Goal: Task Accomplishment & Management: Complete application form

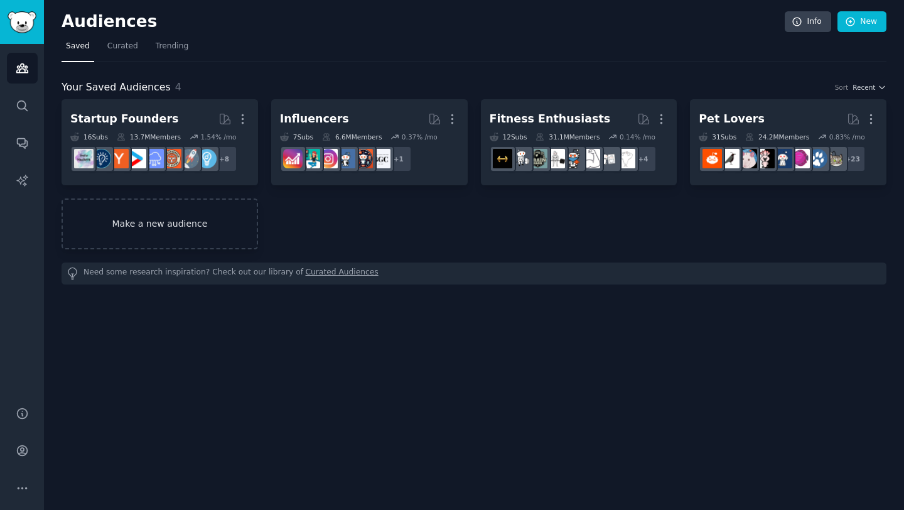
click at [177, 222] on link "Make a new audience" at bounding box center [160, 223] width 196 height 51
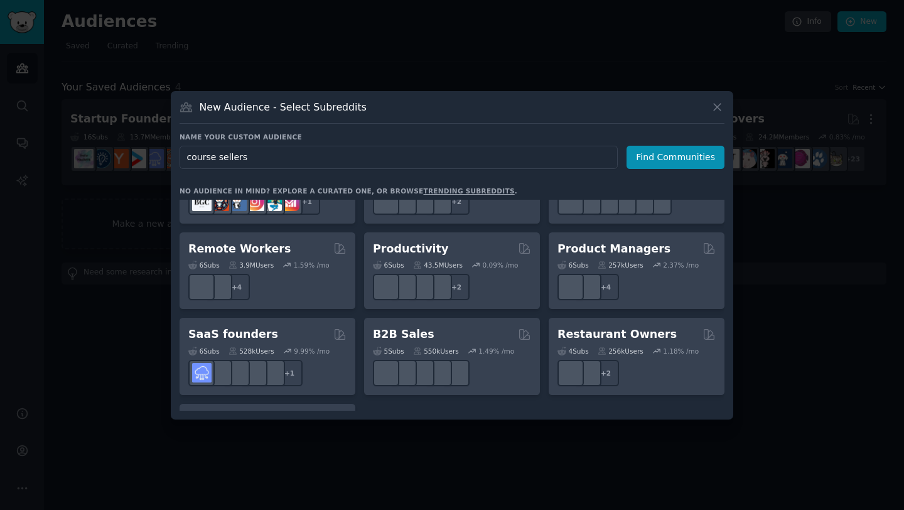
scroll to position [919, 0]
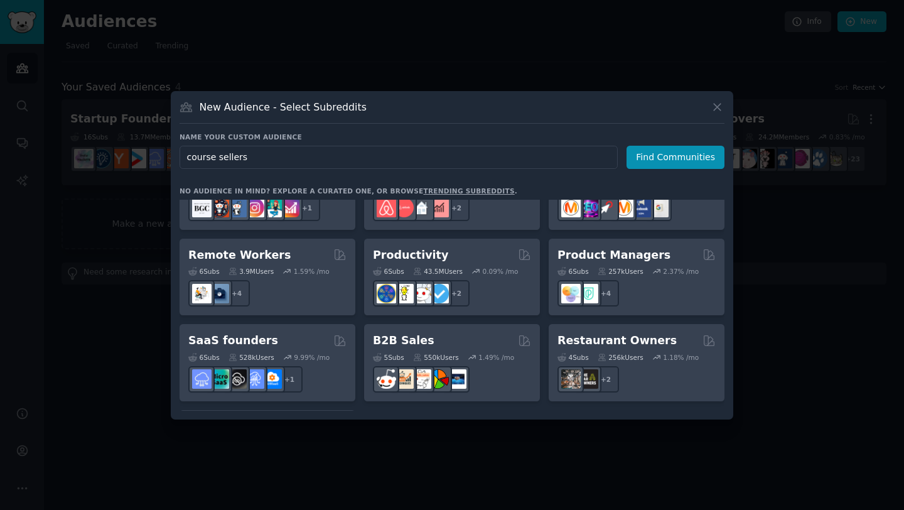
type input "course sellers"
click at [835, 437] on div at bounding box center [452, 255] width 904 height 510
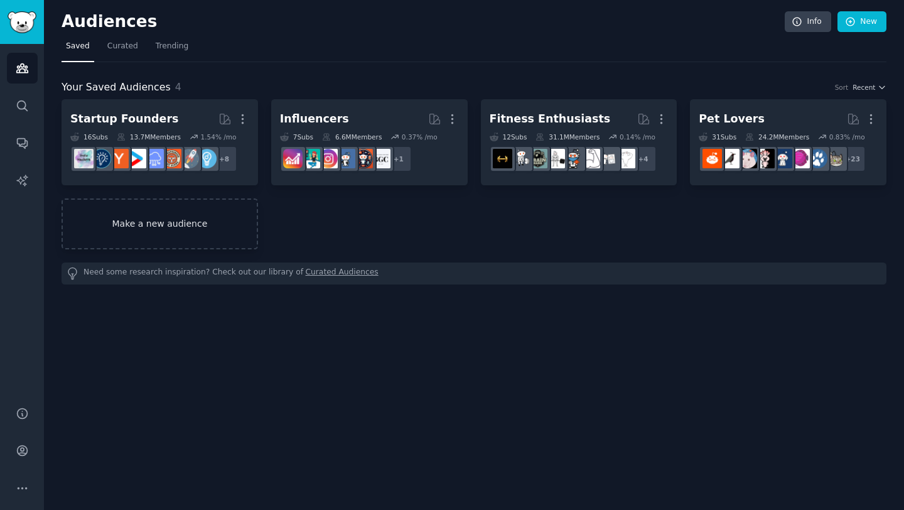
click at [175, 226] on link "Make a new audience" at bounding box center [160, 223] width 196 height 51
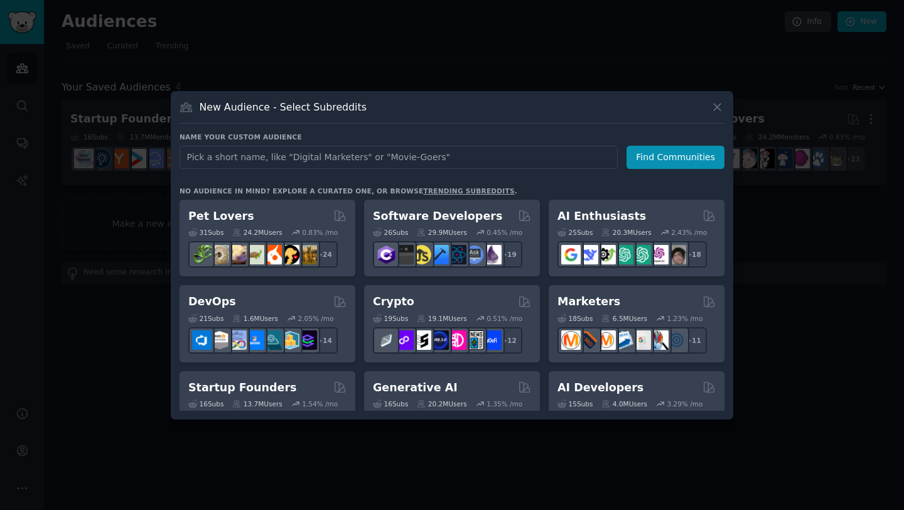
click at [360, 161] on input "text" at bounding box center [399, 157] width 438 height 23
type input "saas"
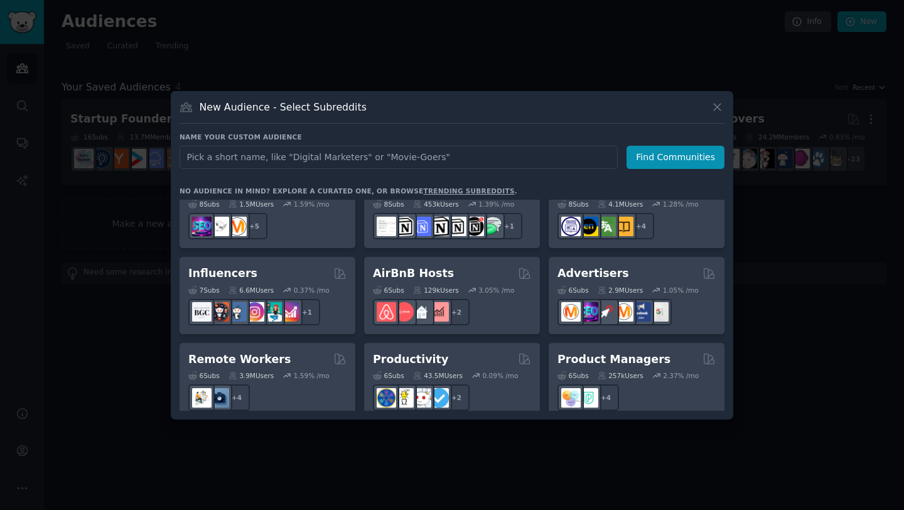
scroll to position [980, 0]
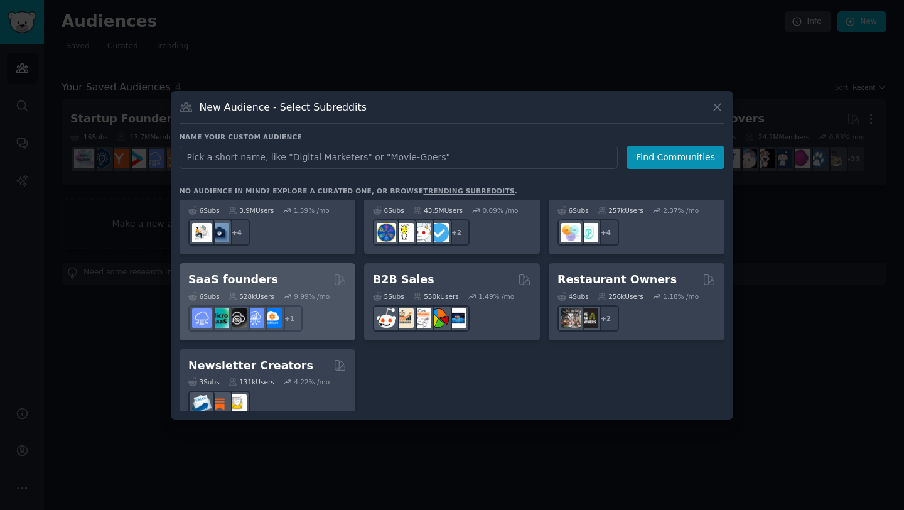
click at [269, 272] on div "SaaS founders" at bounding box center [267, 280] width 158 height 16
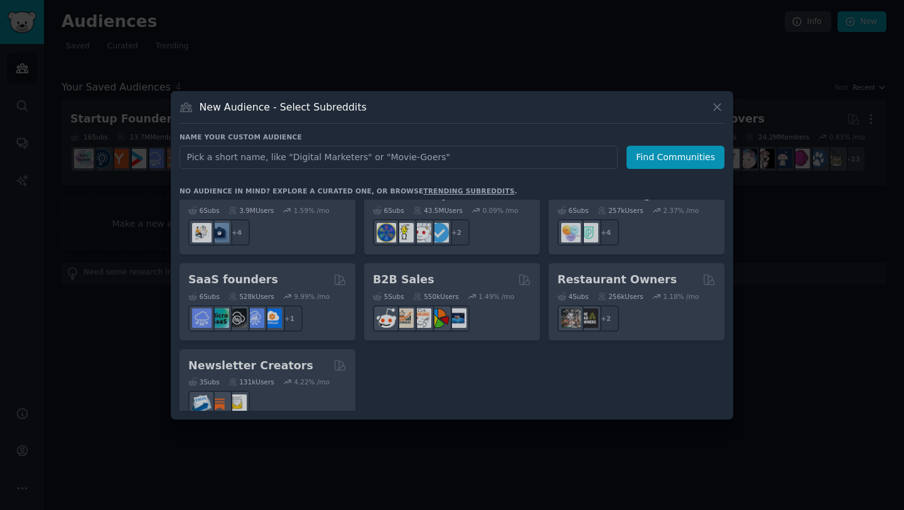
click at [247, 266] on div "Pet Lovers 31 Sub s 24.2M Users 0.83 % /mo r/DogBreeds101, r/Dogowners, r/DogTr…" at bounding box center [452, 305] width 545 height 211
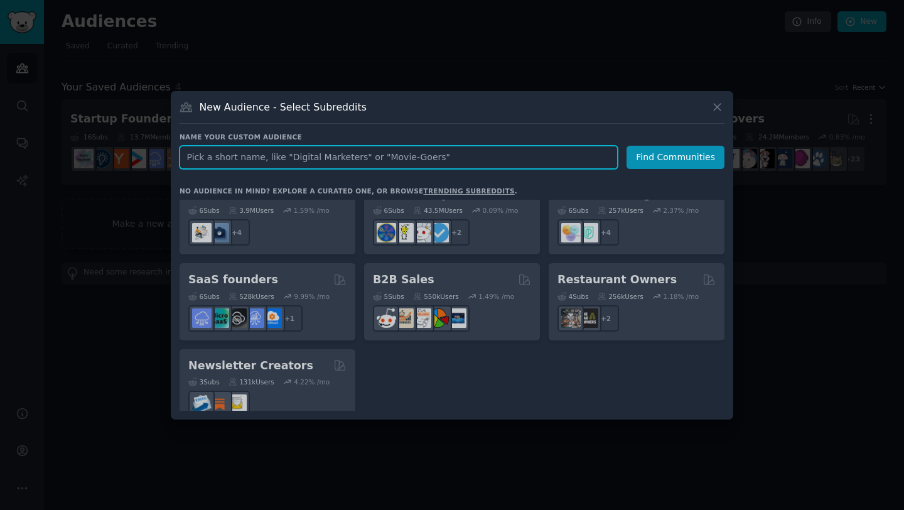
click at [250, 156] on input "text" at bounding box center [399, 157] width 438 height 23
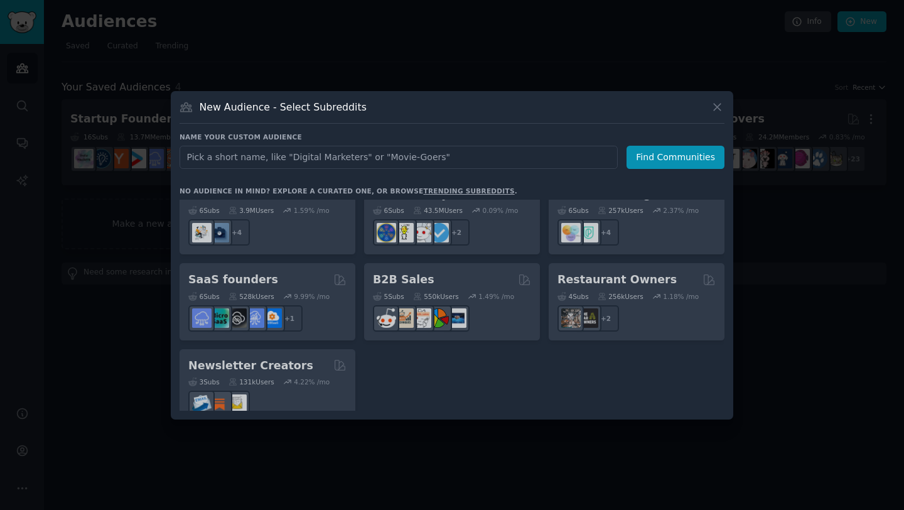
click at [82, 244] on div at bounding box center [452, 255] width 904 height 510
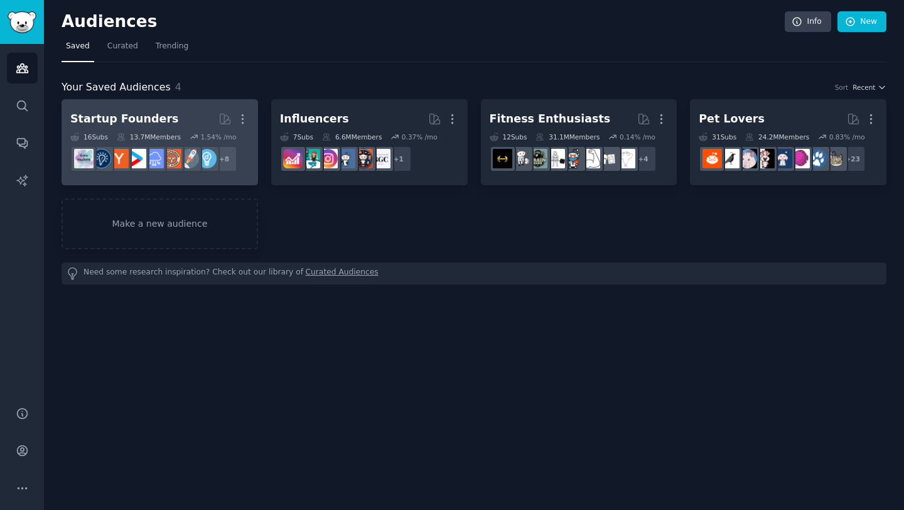
click at [153, 114] on div "Startup Founders" at bounding box center [124, 119] width 108 height 16
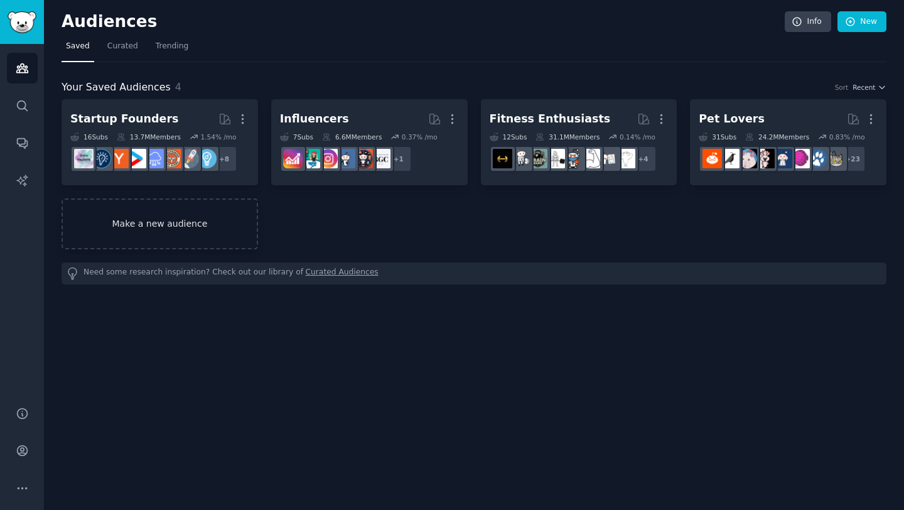
click at [159, 235] on link "Make a new audience" at bounding box center [160, 223] width 196 height 51
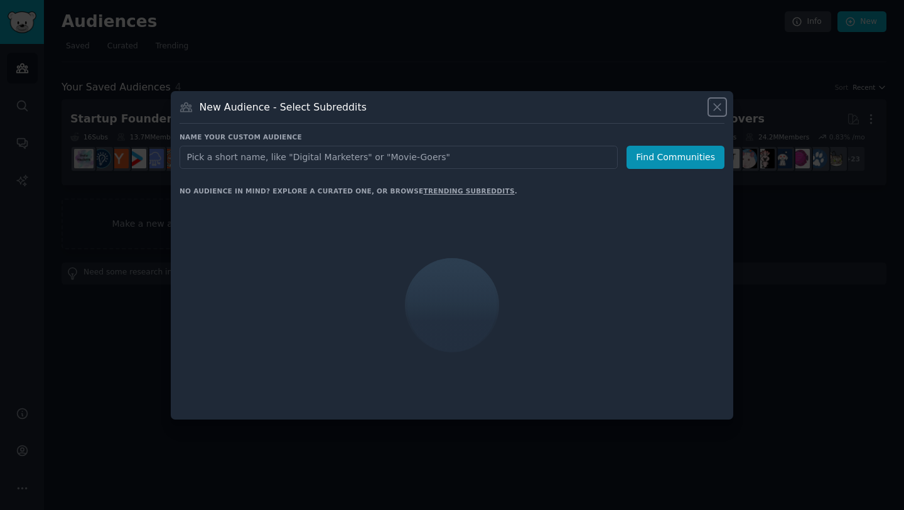
click at [720, 106] on icon at bounding box center [717, 106] width 13 height 13
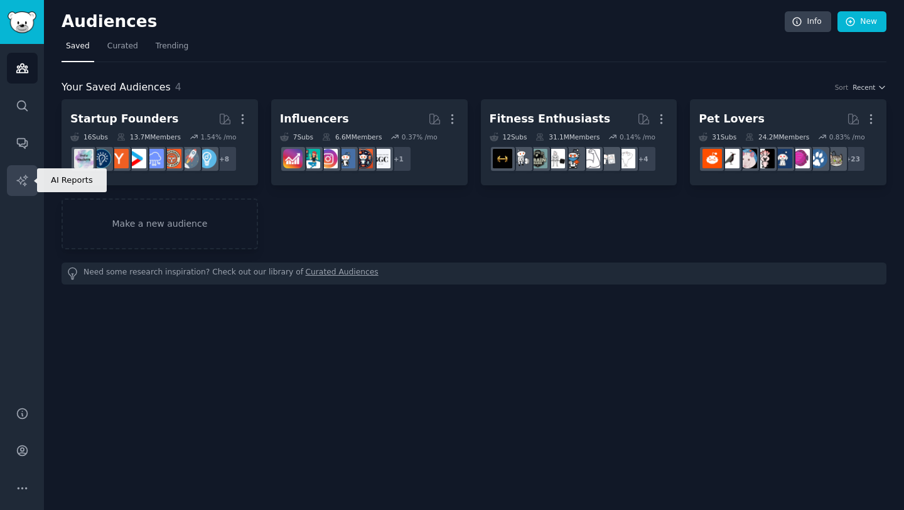
click at [22, 181] on icon "Sidebar" at bounding box center [22, 180] width 13 height 13
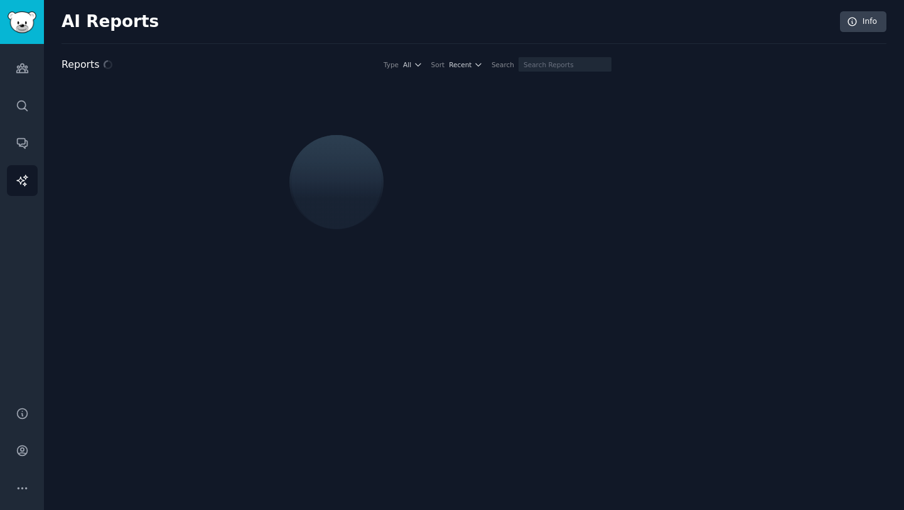
click at [323, 178] on div at bounding box center [337, 182] width 102 height 104
click at [77, 67] on h2 "Reports" at bounding box center [81, 65] width 38 height 16
click at [185, 175] on div at bounding box center [337, 182] width 550 height 211
click at [18, 491] on icon "Sidebar" at bounding box center [22, 487] width 13 height 13
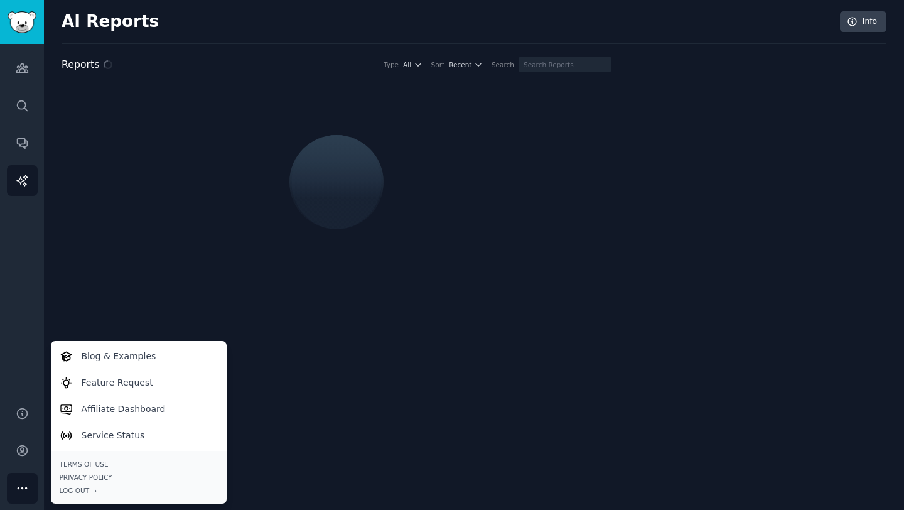
click at [428, 417] on div "AI Reports Info Reports Type All Sort Recent Search" at bounding box center [474, 255] width 860 height 510
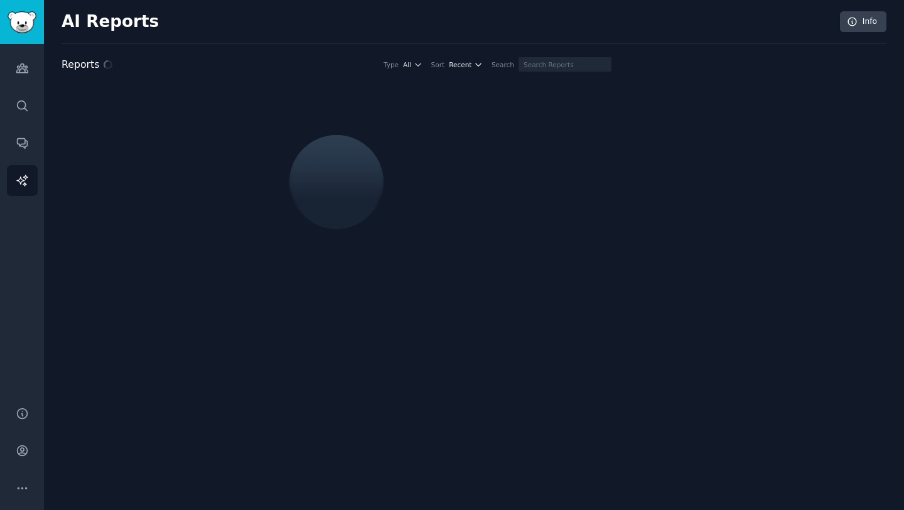
click at [483, 62] on icon "button" at bounding box center [478, 64] width 9 height 9
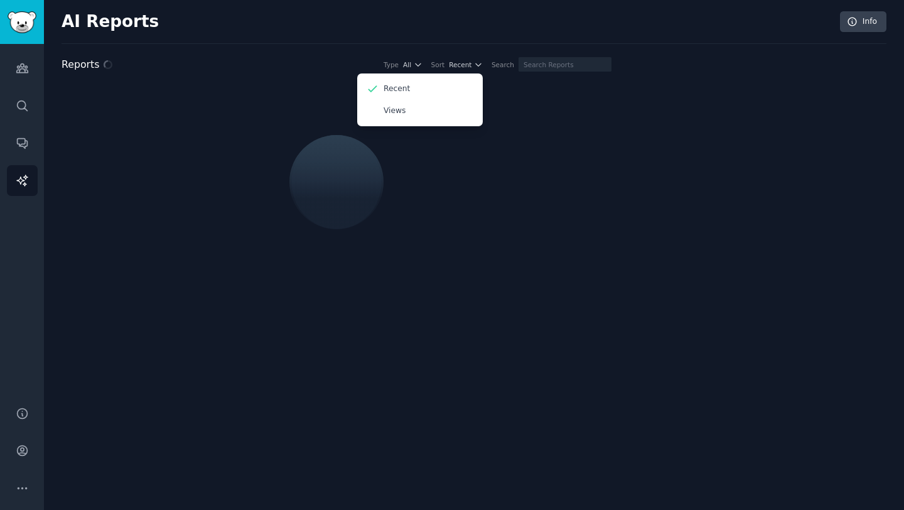
click at [384, 213] on div at bounding box center [337, 182] width 550 height 211
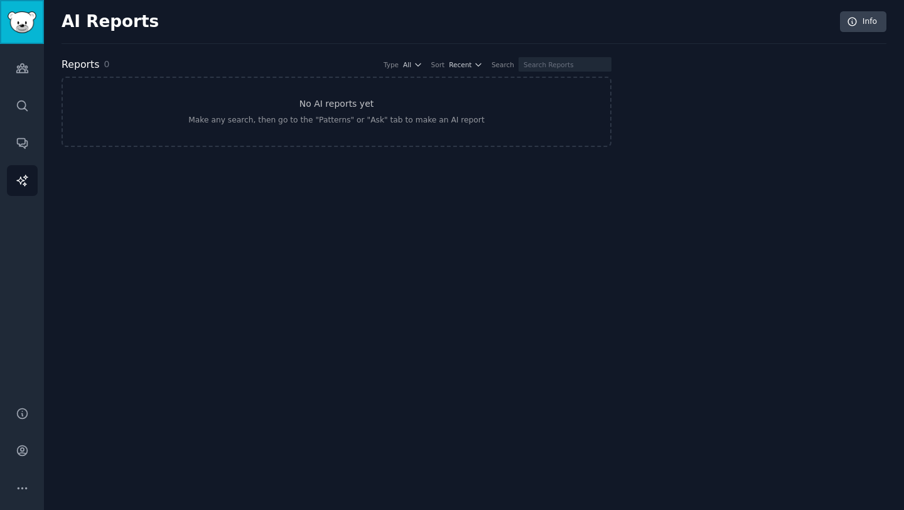
click at [23, 31] on img "Sidebar" at bounding box center [22, 22] width 29 height 22
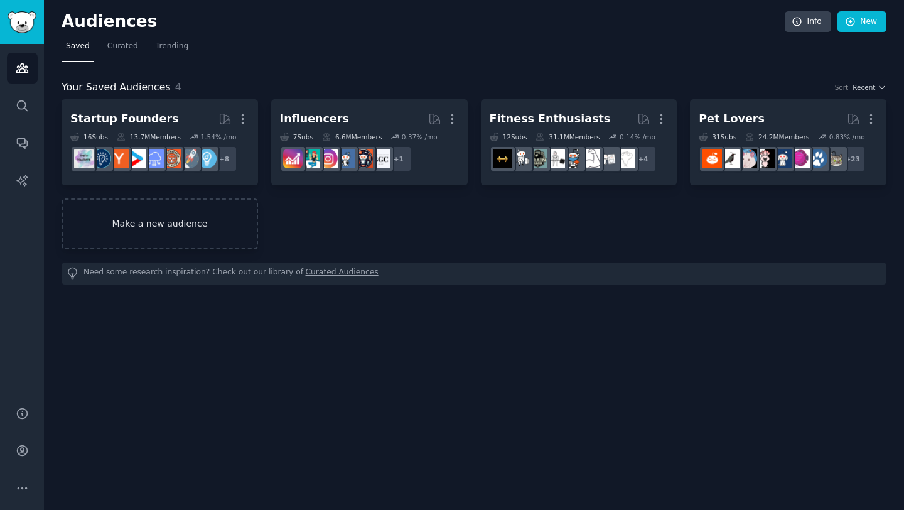
click at [152, 220] on link "Make a new audience" at bounding box center [160, 223] width 196 height 51
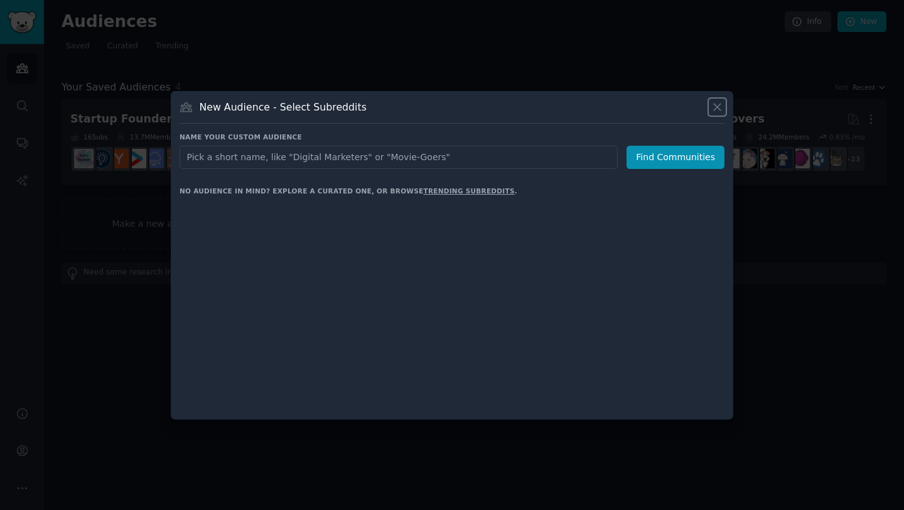
click at [717, 109] on icon at bounding box center [717, 106] width 13 height 13
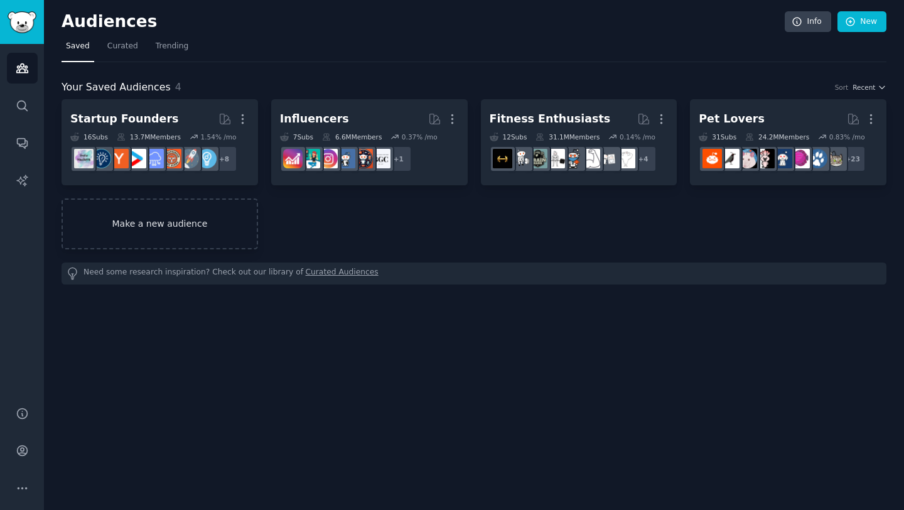
click at [141, 229] on link "Make a new audience" at bounding box center [160, 223] width 196 height 51
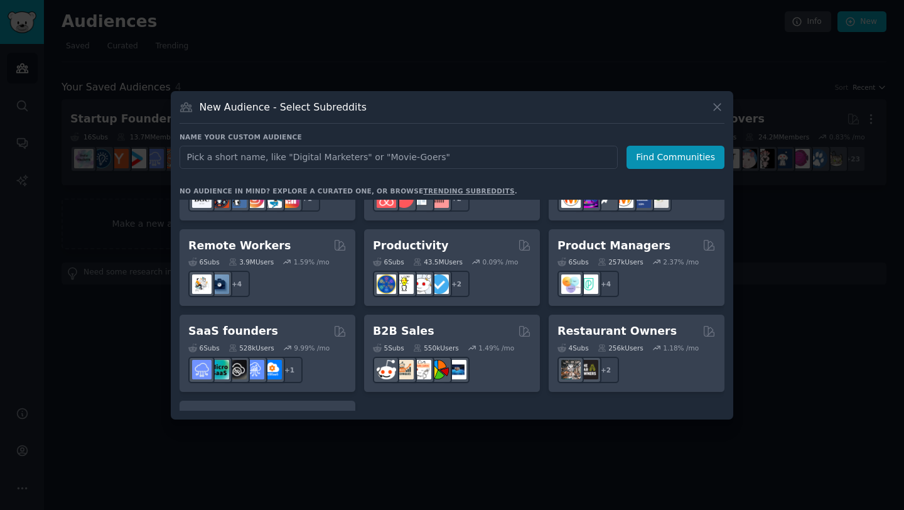
scroll to position [980, 0]
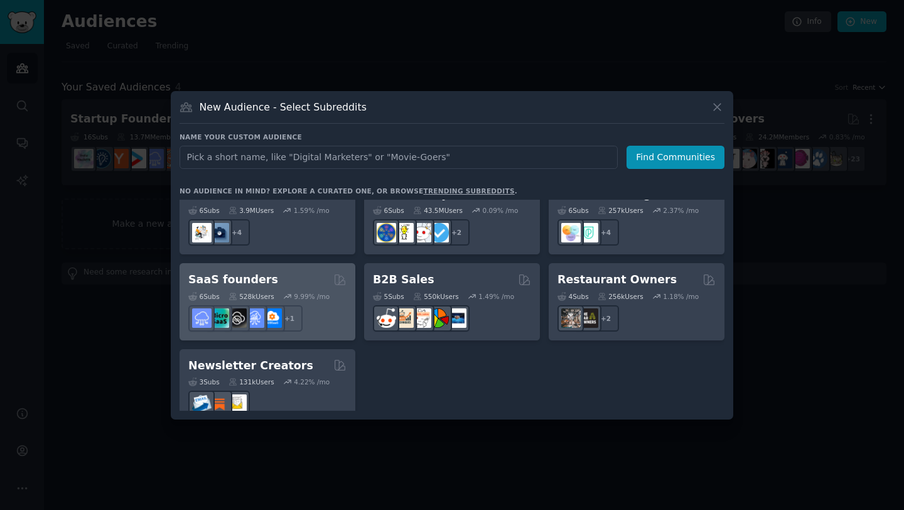
click at [238, 272] on h2 "SaaS founders" at bounding box center [233, 280] width 90 height 16
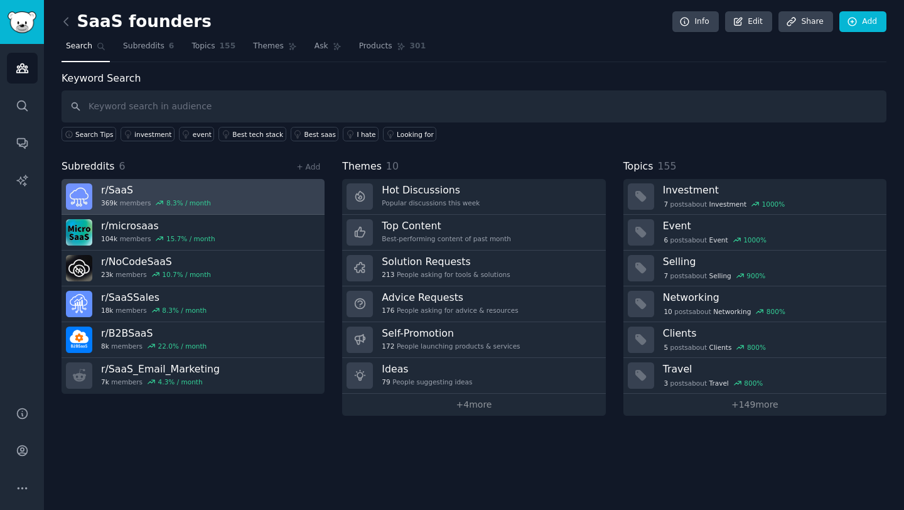
click at [115, 192] on h3 "r/ SaaS" at bounding box center [156, 189] width 110 height 13
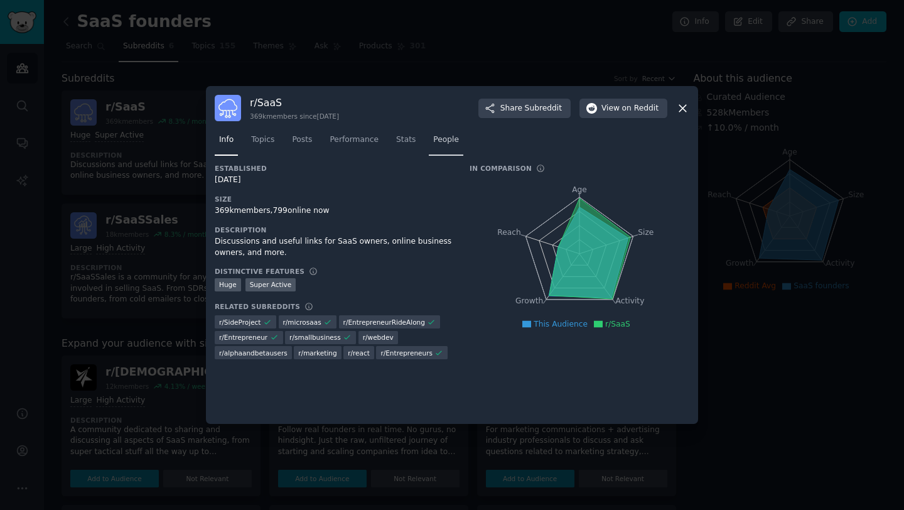
click at [441, 145] on span "People" at bounding box center [446, 139] width 26 height 11
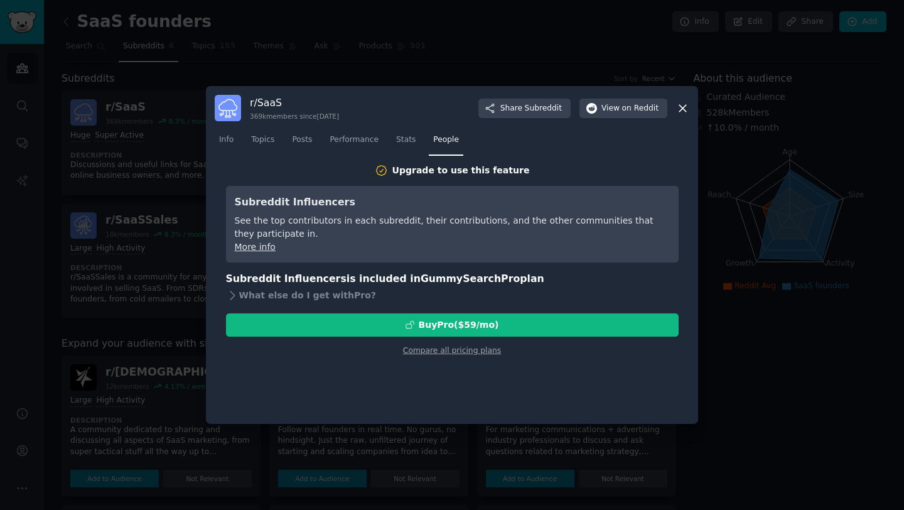
click at [505, 76] on div at bounding box center [452, 255] width 904 height 510
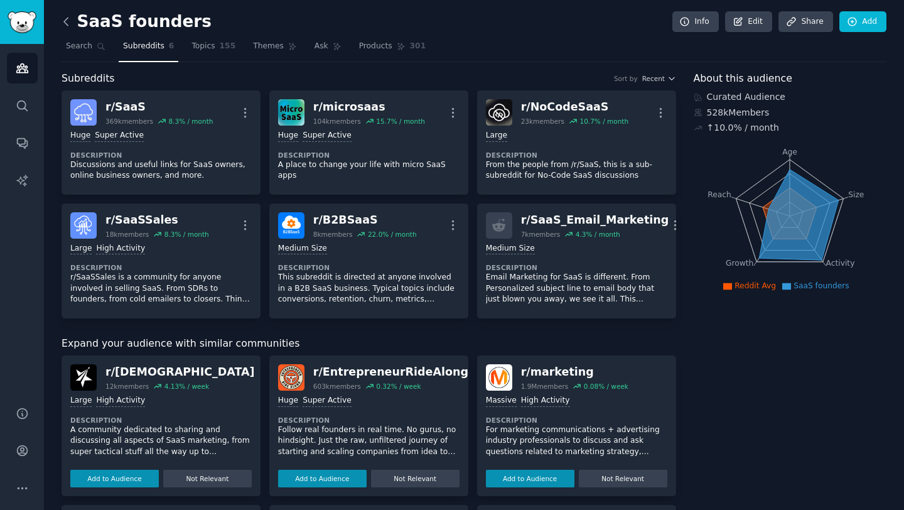
click at [67, 22] on icon at bounding box center [66, 21] width 13 height 13
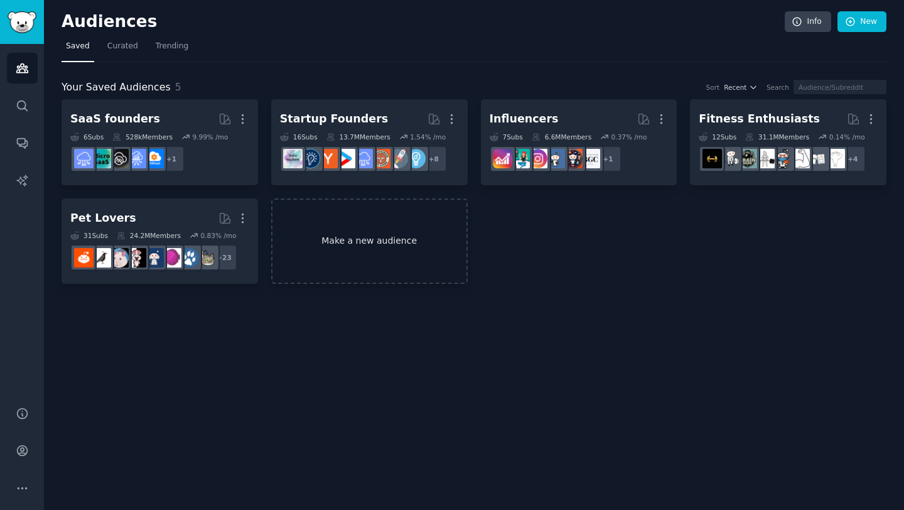
click at [325, 247] on link "Make a new audience" at bounding box center [369, 241] width 196 height 86
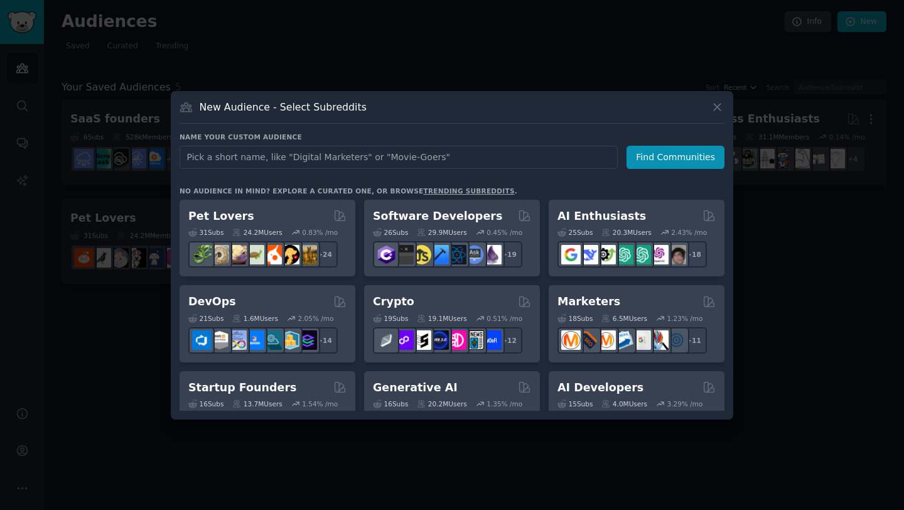
click at [289, 155] on input "text" at bounding box center [399, 157] width 438 height 23
type input "Digital Products"
click at [681, 154] on button "Find Communities" at bounding box center [675, 157] width 98 height 23
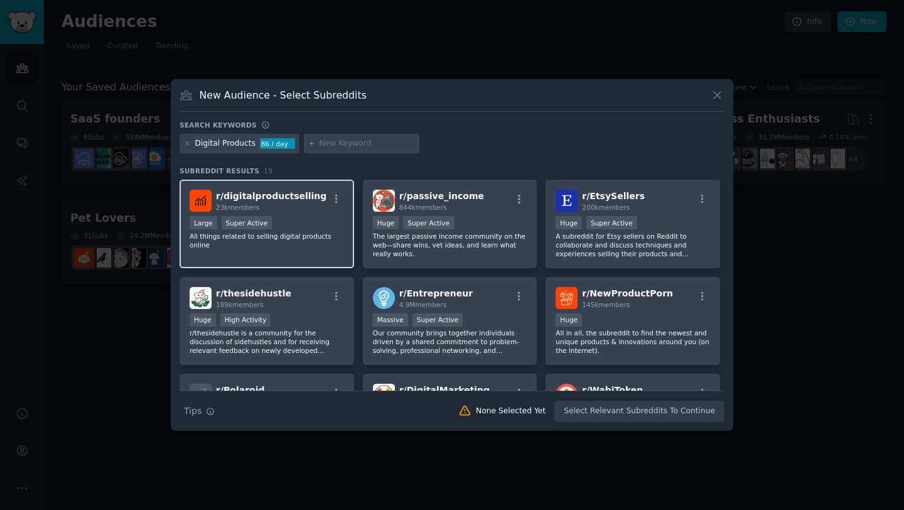
click at [318, 237] on p "All things related to selling digital products online" at bounding box center [267, 241] width 154 height 18
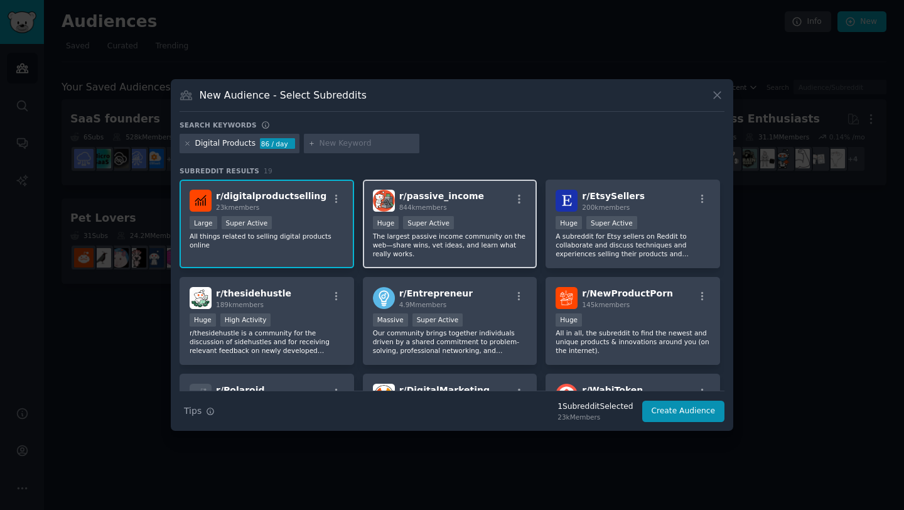
click at [481, 248] on p "The largest passive income community on the web—share wins, vet ideas, and lear…" at bounding box center [450, 245] width 154 height 26
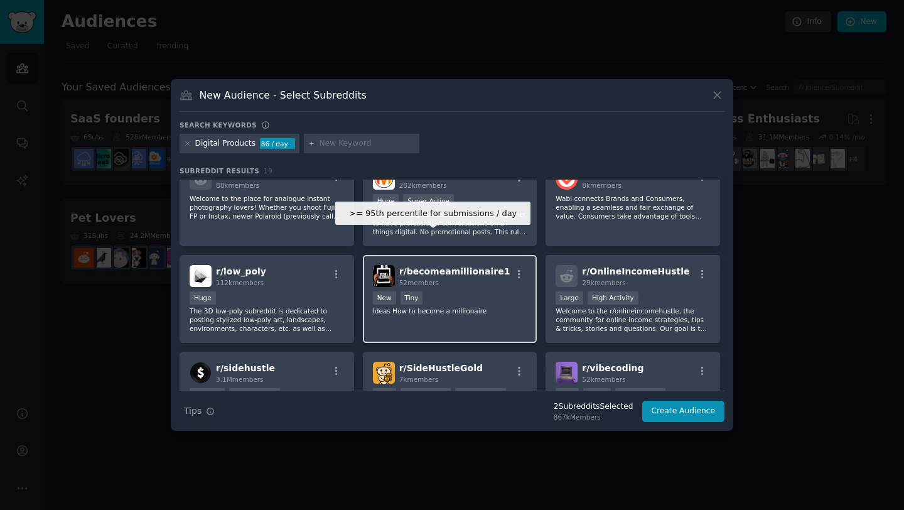
scroll to position [283, 0]
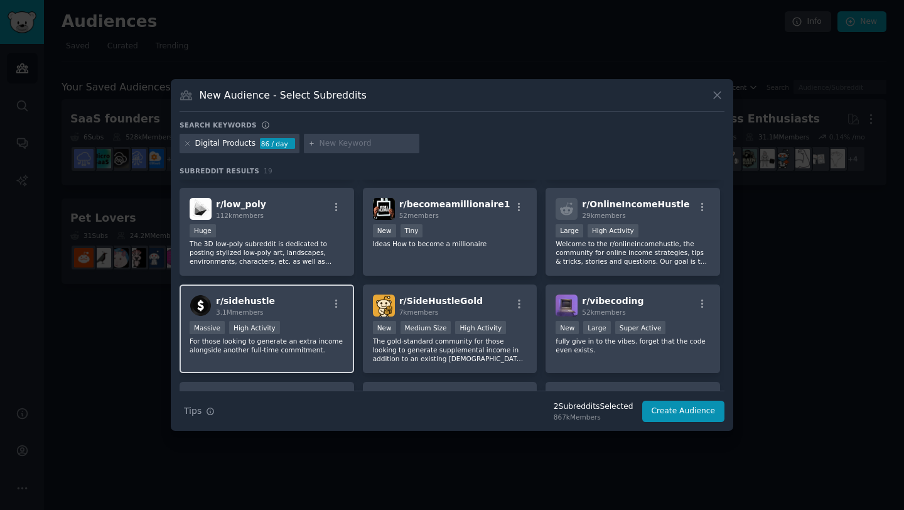
click at [290, 325] on div "Massive High Activity" at bounding box center [267, 329] width 154 height 16
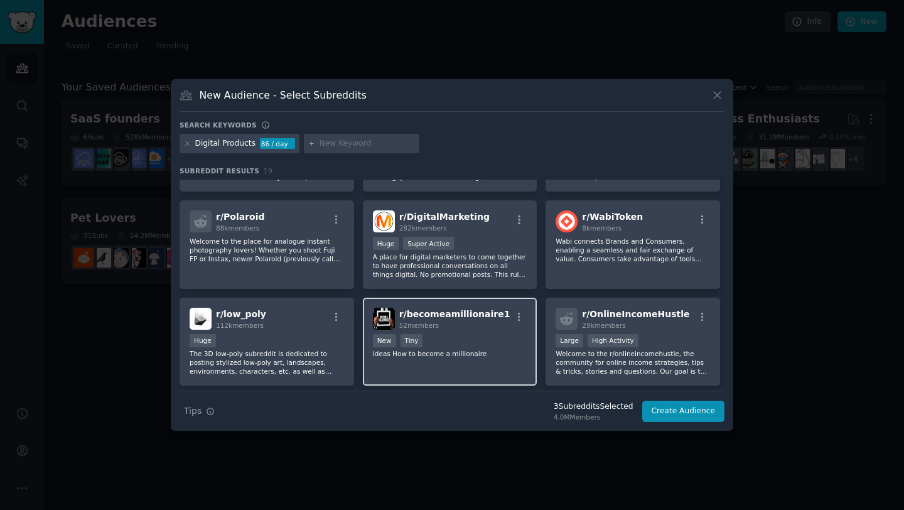
scroll to position [0, 0]
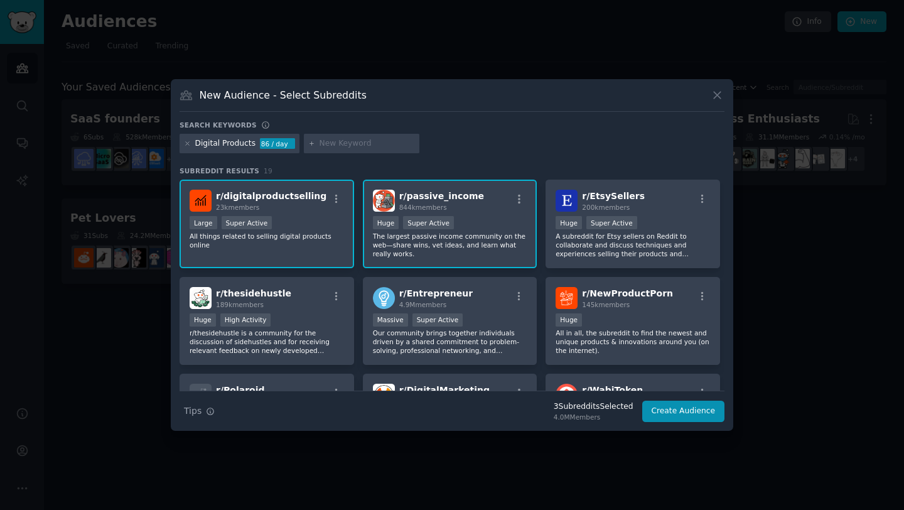
click at [343, 142] on input "text" at bounding box center [367, 143] width 95 height 11
type input "courses"
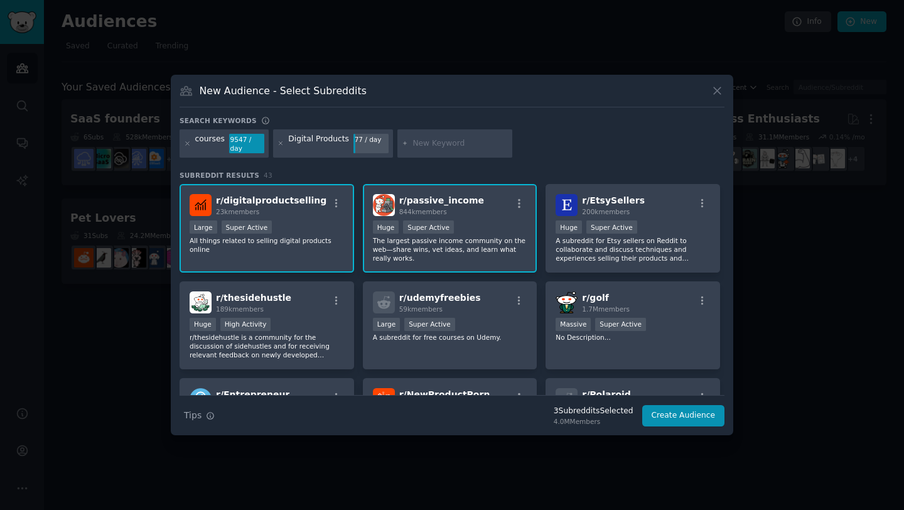
click at [432, 142] on input "text" at bounding box center [459, 143] width 95 height 11
type input "coursesselling"
click at [702, 418] on button "Create Audience" at bounding box center [683, 415] width 83 height 21
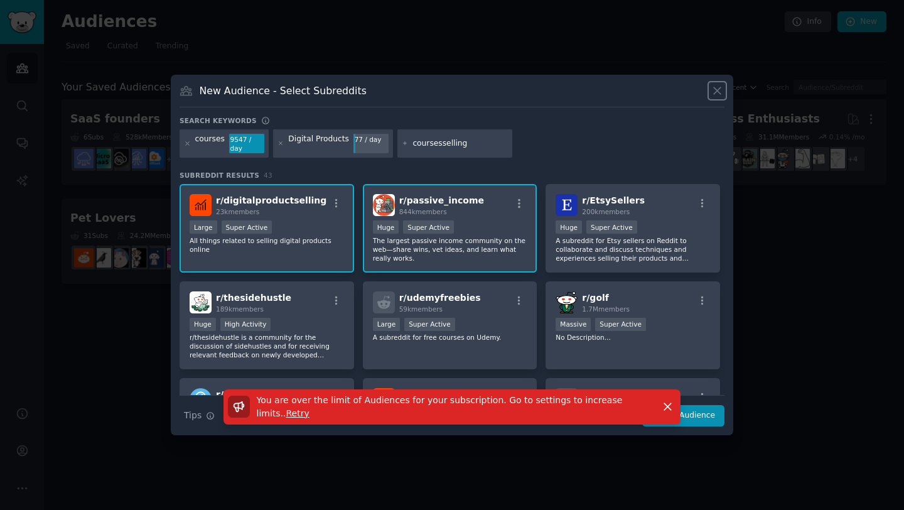
click at [718, 87] on icon at bounding box center [717, 90] width 13 height 13
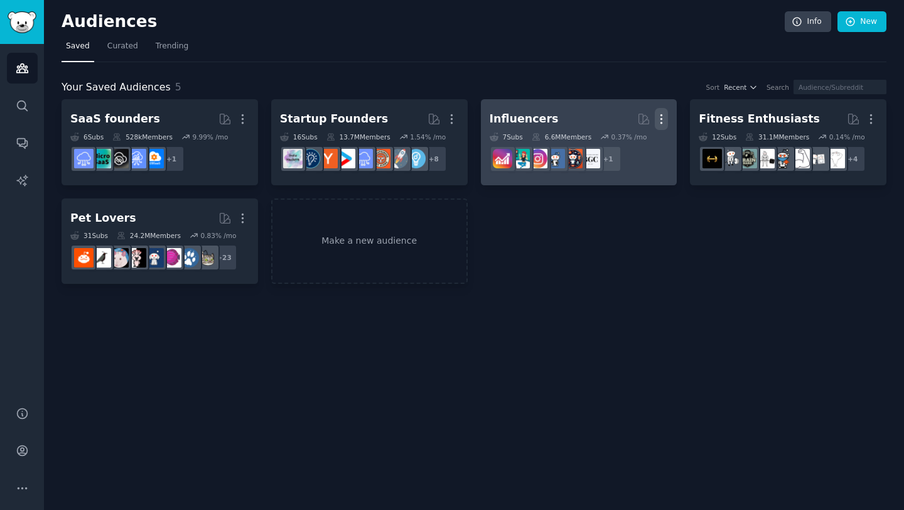
click at [665, 117] on icon "button" at bounding box center [661, 118] width 13 height 13
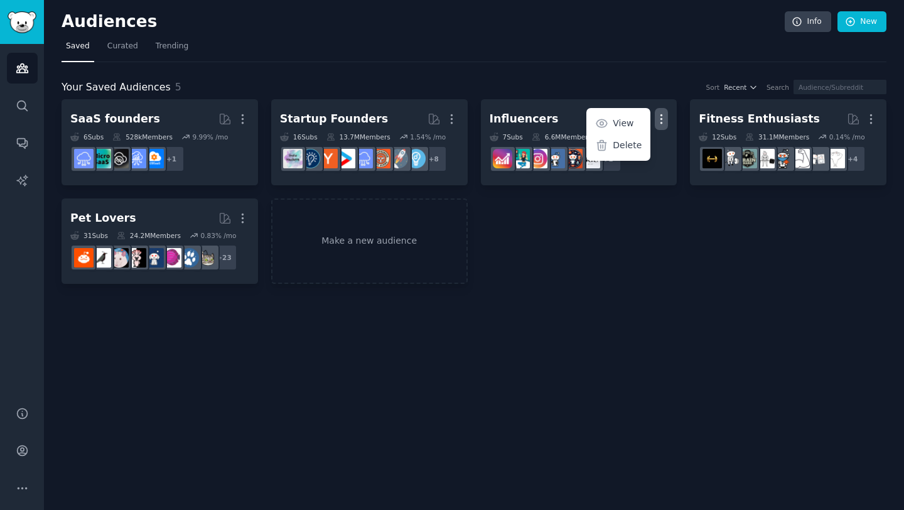
click at [682, 294] on div "Audiences Info New Saved Curated Trending Your Saved Audiences 5 Sort Recent Se…" at bounding box center [474, 255] width 860 height 510
